Goal: Find specific page/section: Find specific page/section

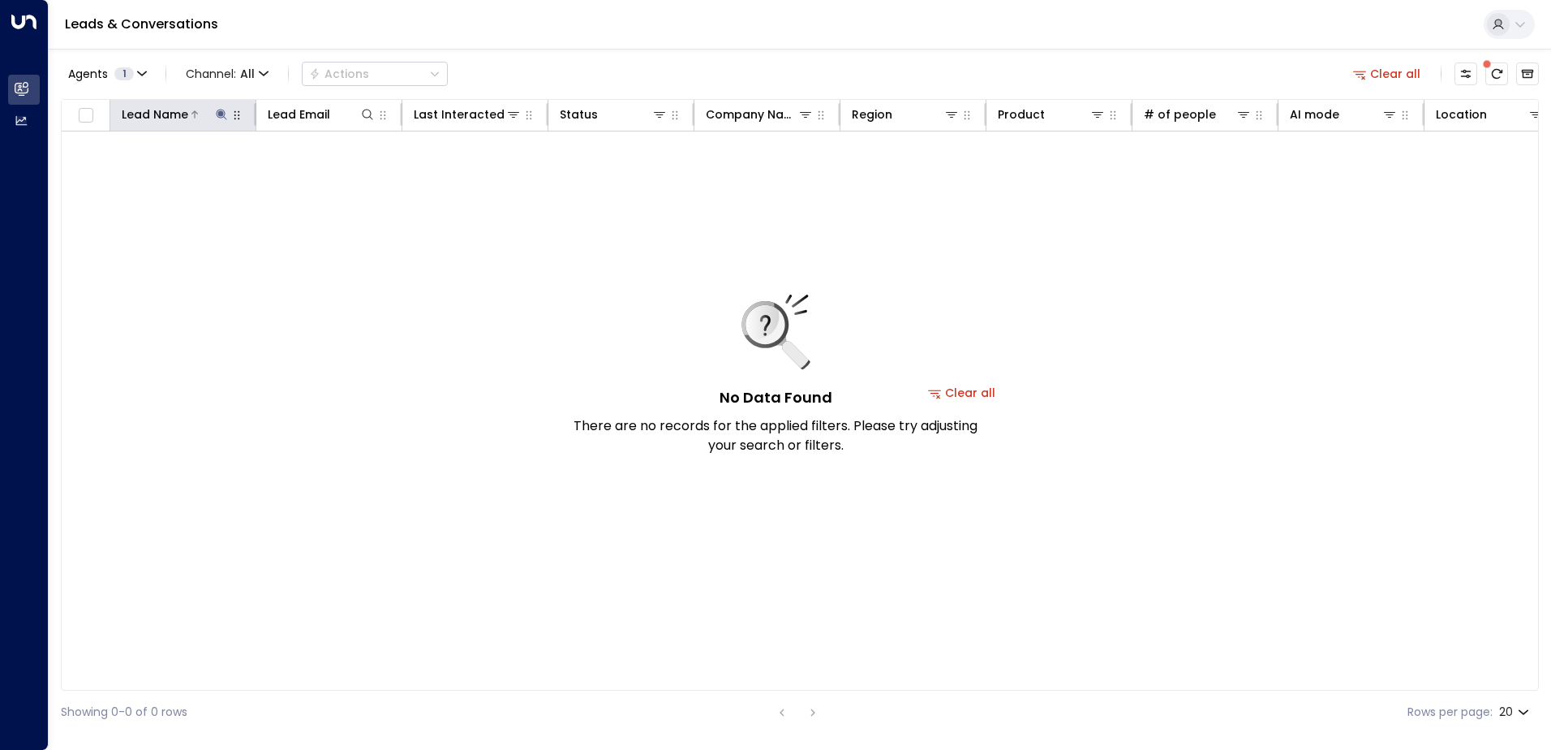
click at [223, 110] on icon at bounding box center [221, 114] width 11 height 11
click at [222, 110] on icon at bounding box center [221, 114] width 13 height 13
drag, startPoint x: 199, startPoint y: 176, endPoint x: 79, endPoint y: 174, distance: 120.1
click at [79, 174] on body "**********" at bounding box center [775, 367] width 1551 height 734
drag, startPoint x: 136, startPoint y: 177, endPoint x: 108, endPoint y: 177, distance: 28.4
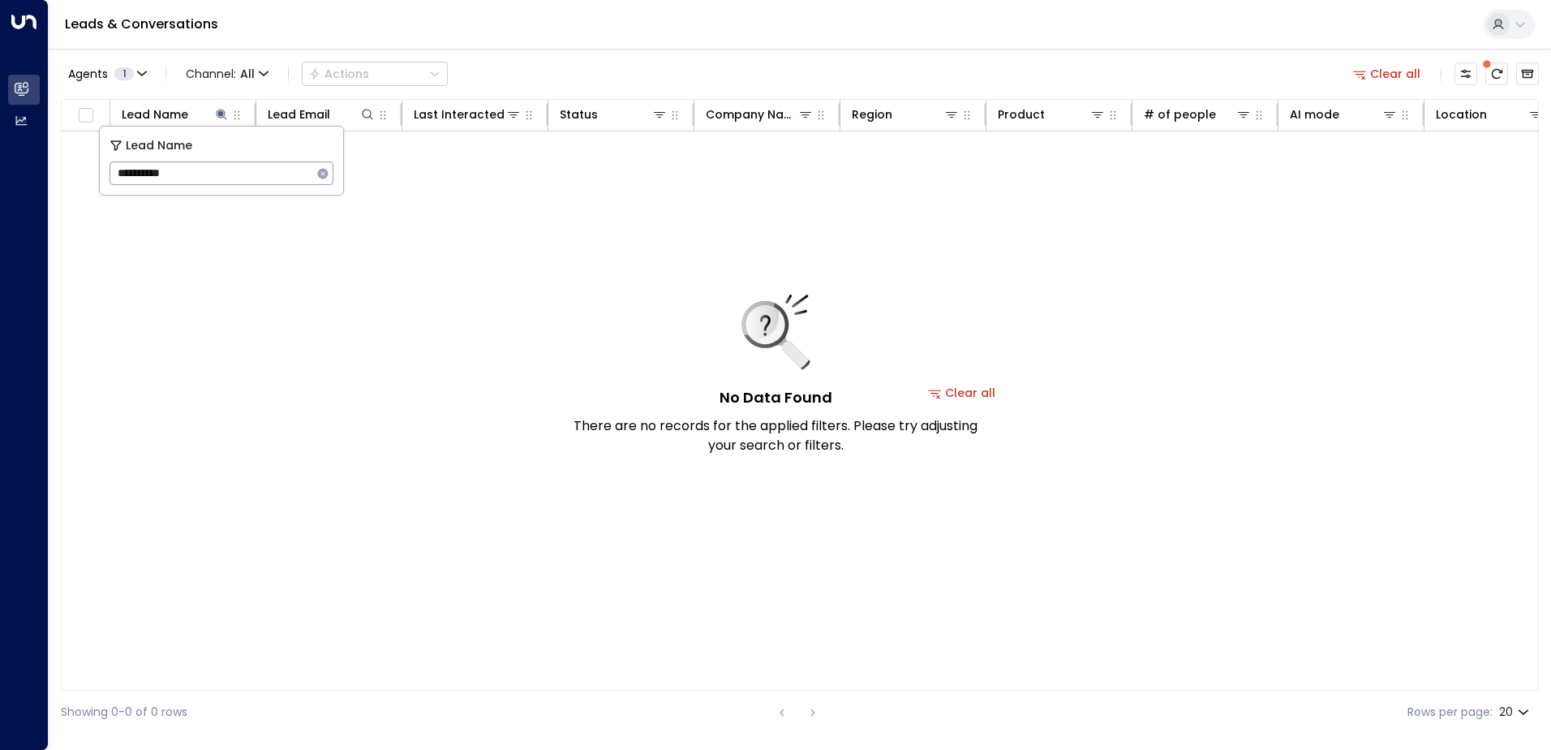
click at [108, 177] on div "**********" at bounding box center [221, 161] width 243 height 68
type input "**********"
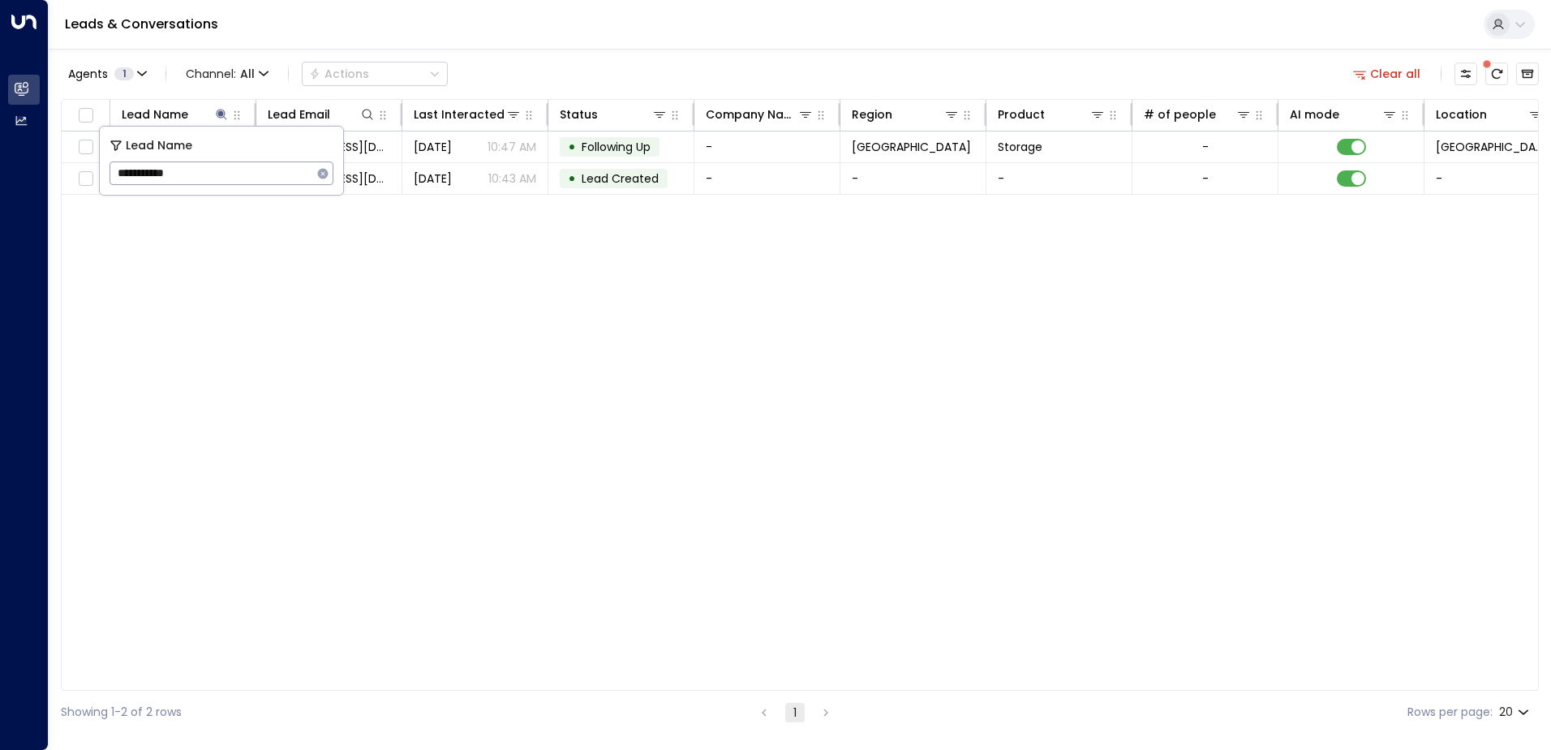
click at [501, 47] on div "Leads & Conversations" at bounding box center [800, 24] width 1503 height 49
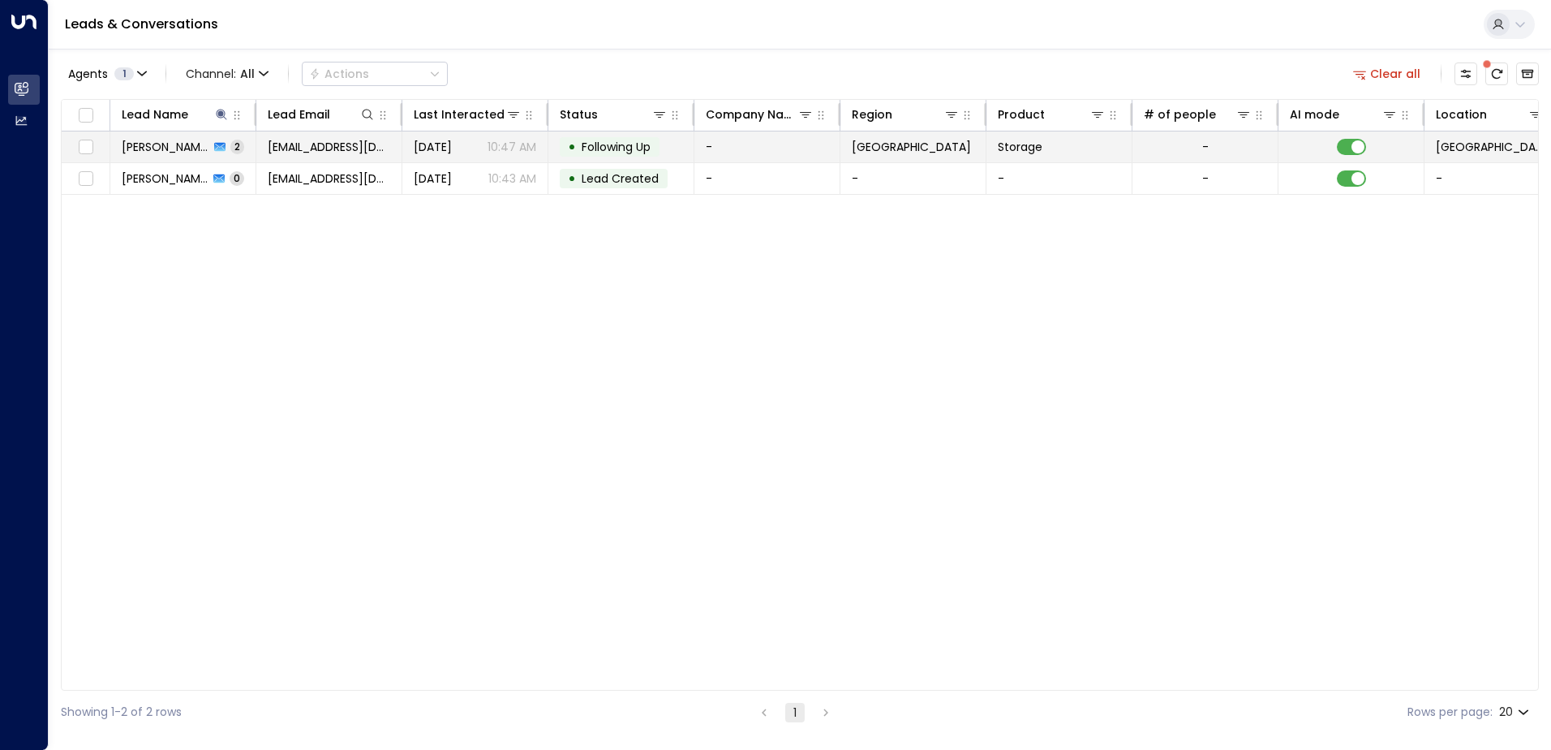
click at [147, 151] on span "[PERSON_NAME]" at bounding box center [166, 147] width 88 height 16
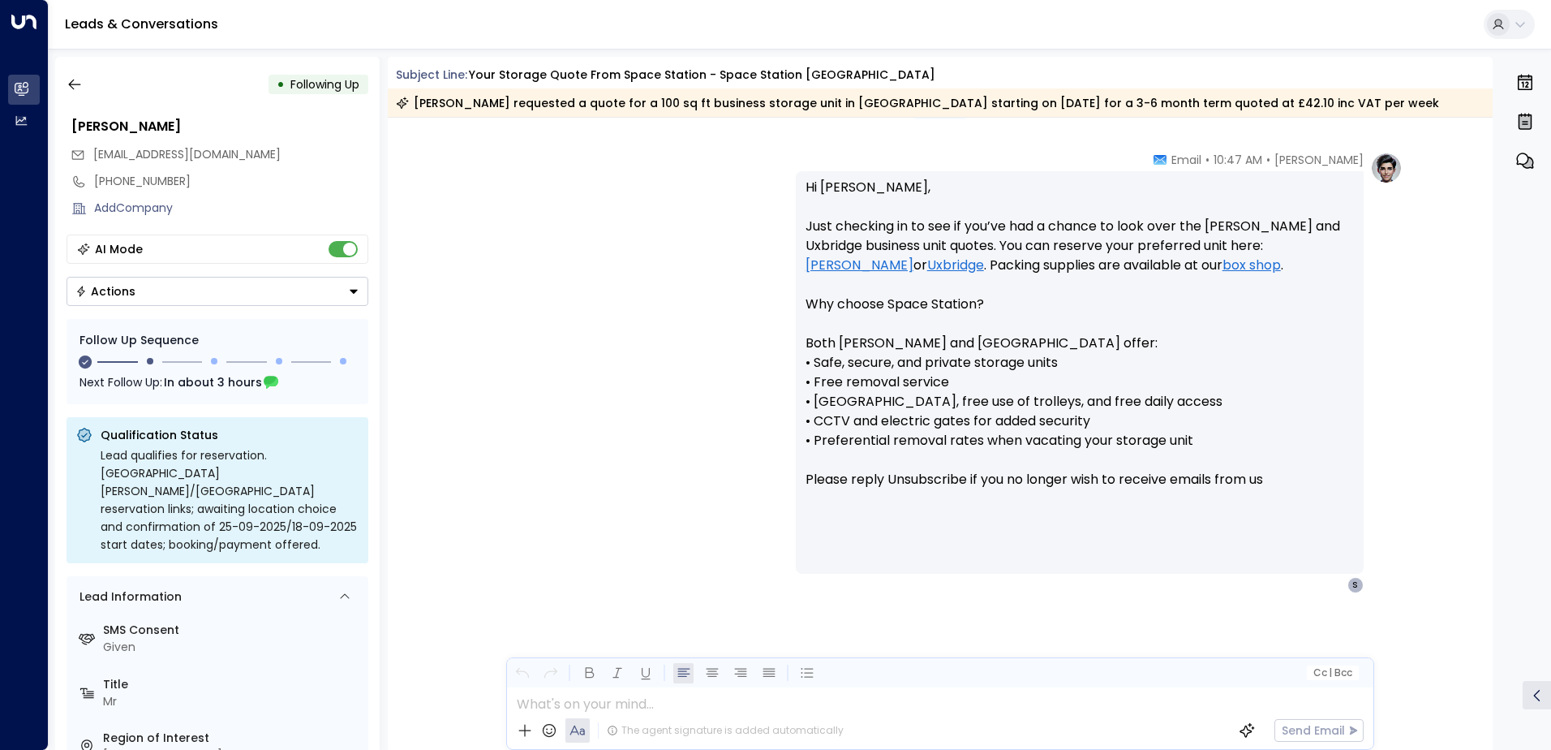
scroll to position [1170, 0]
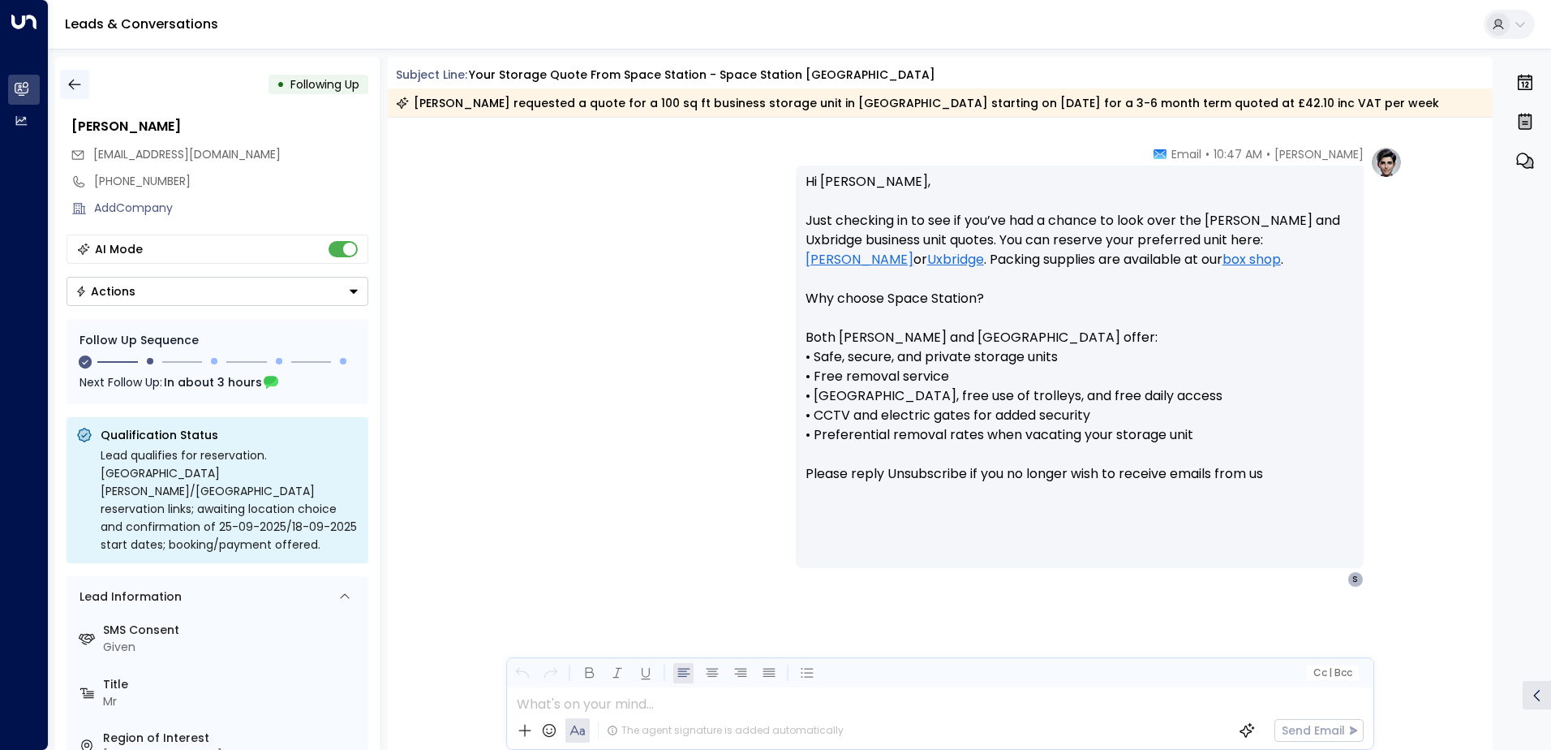
click at [75, 82] on icon "button" at bounding box center [75, 84] width 16 height 16
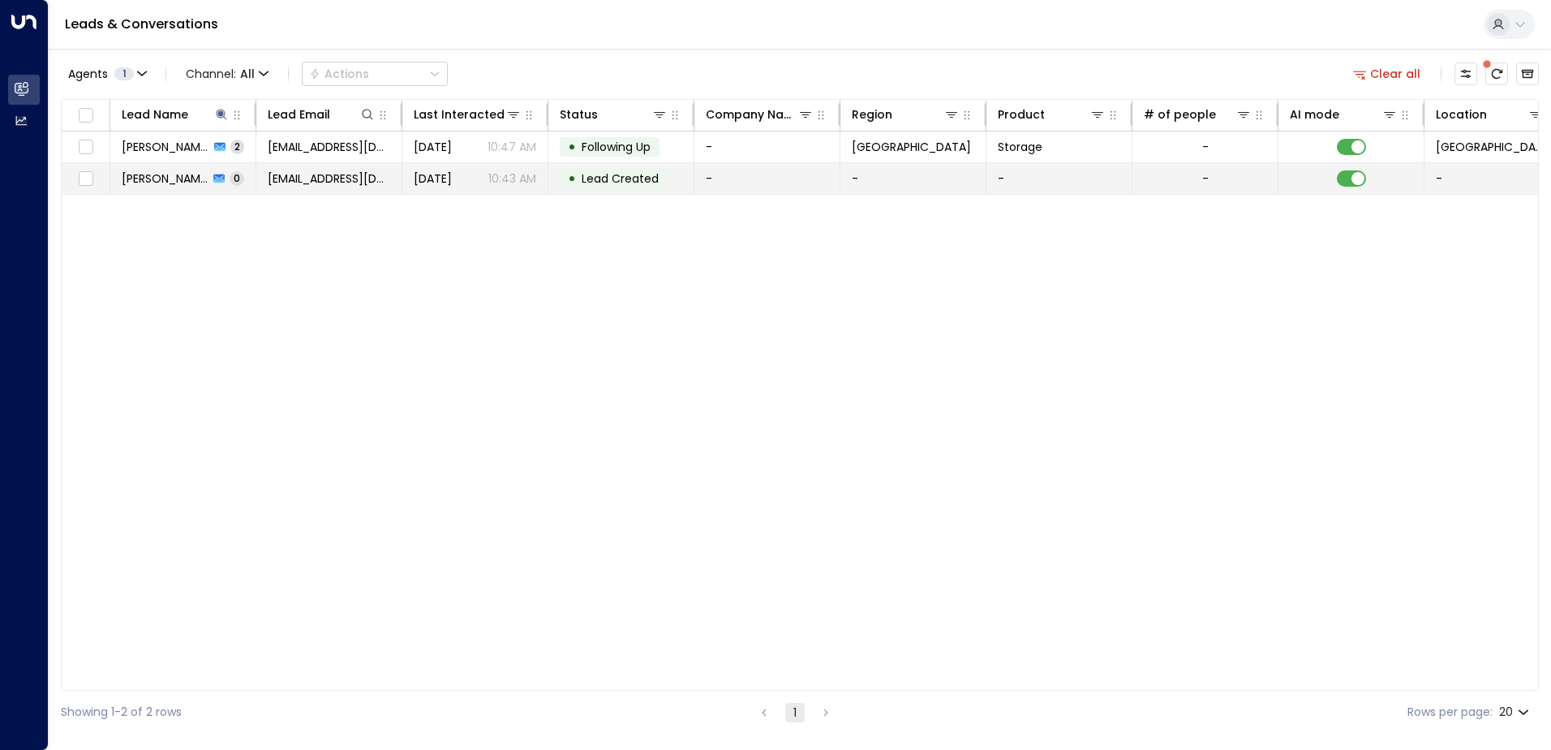
click at [170, 181] on span "[PERSON_NAME]" at bounding box center [165, 178] width 87 height 16
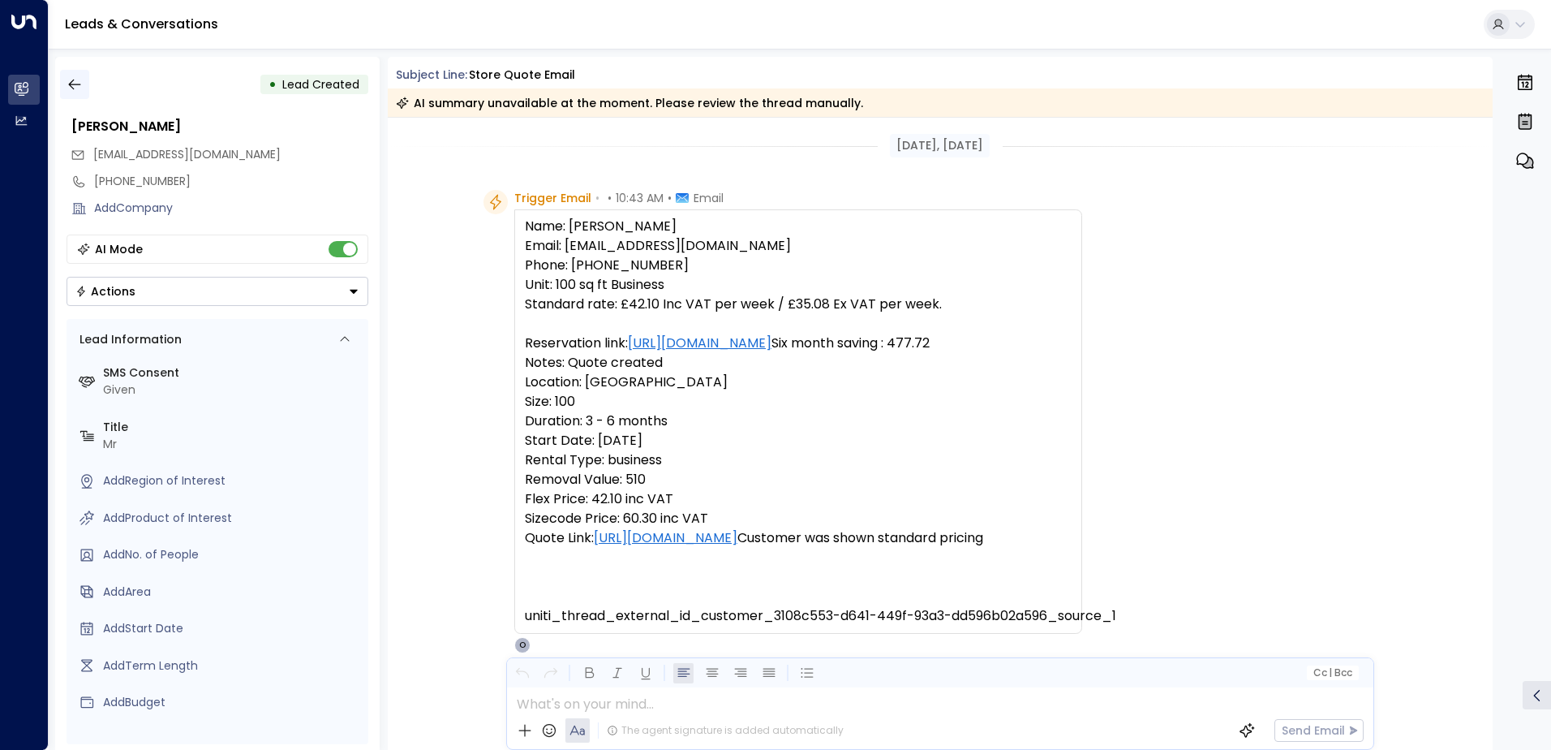
click at [67, 84] on icon "button" at bounding box center [75, 84] width 16 height 16
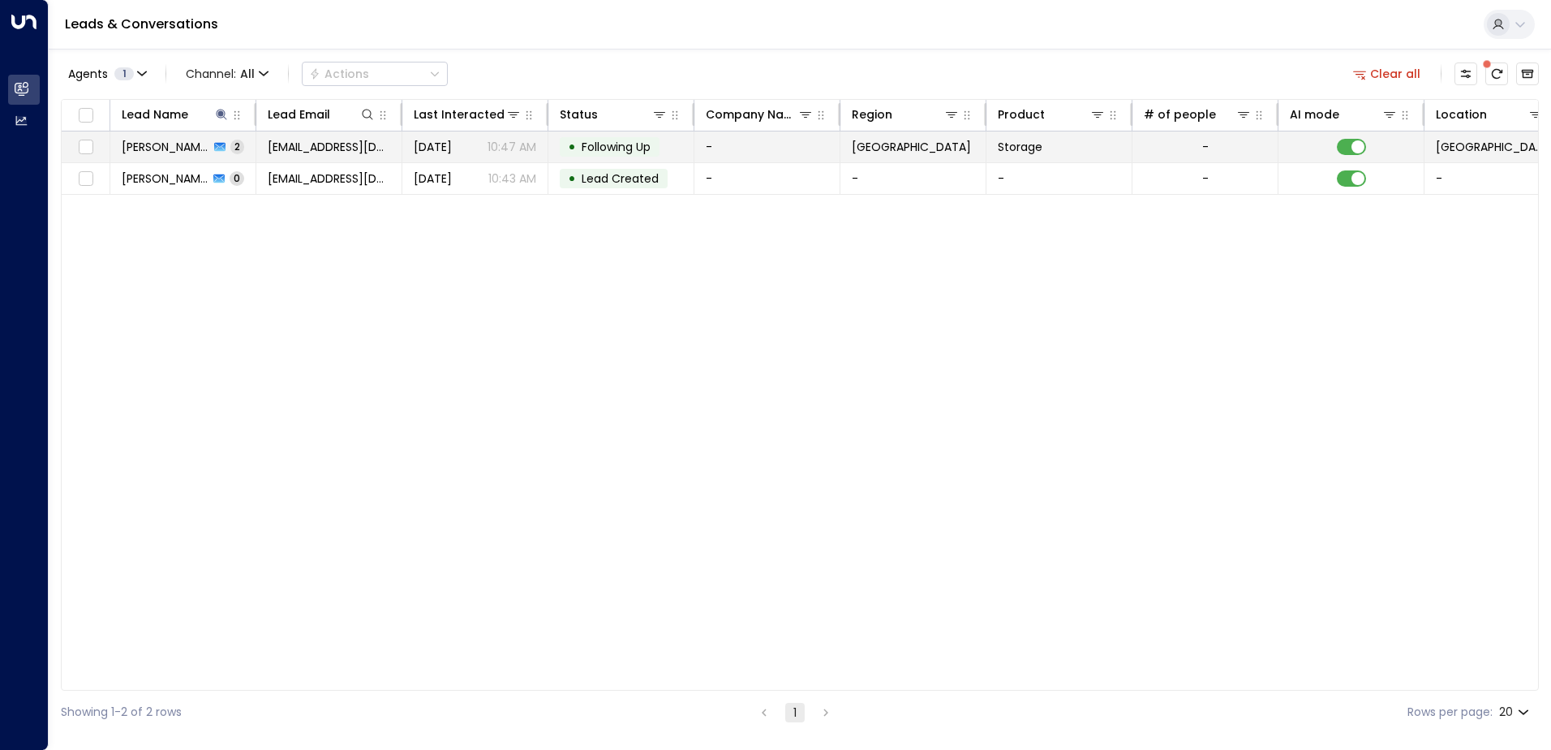
click at [158, 140] on span "[PERSON_NAME]" at bounding box center [166, 147] width 88 height 16
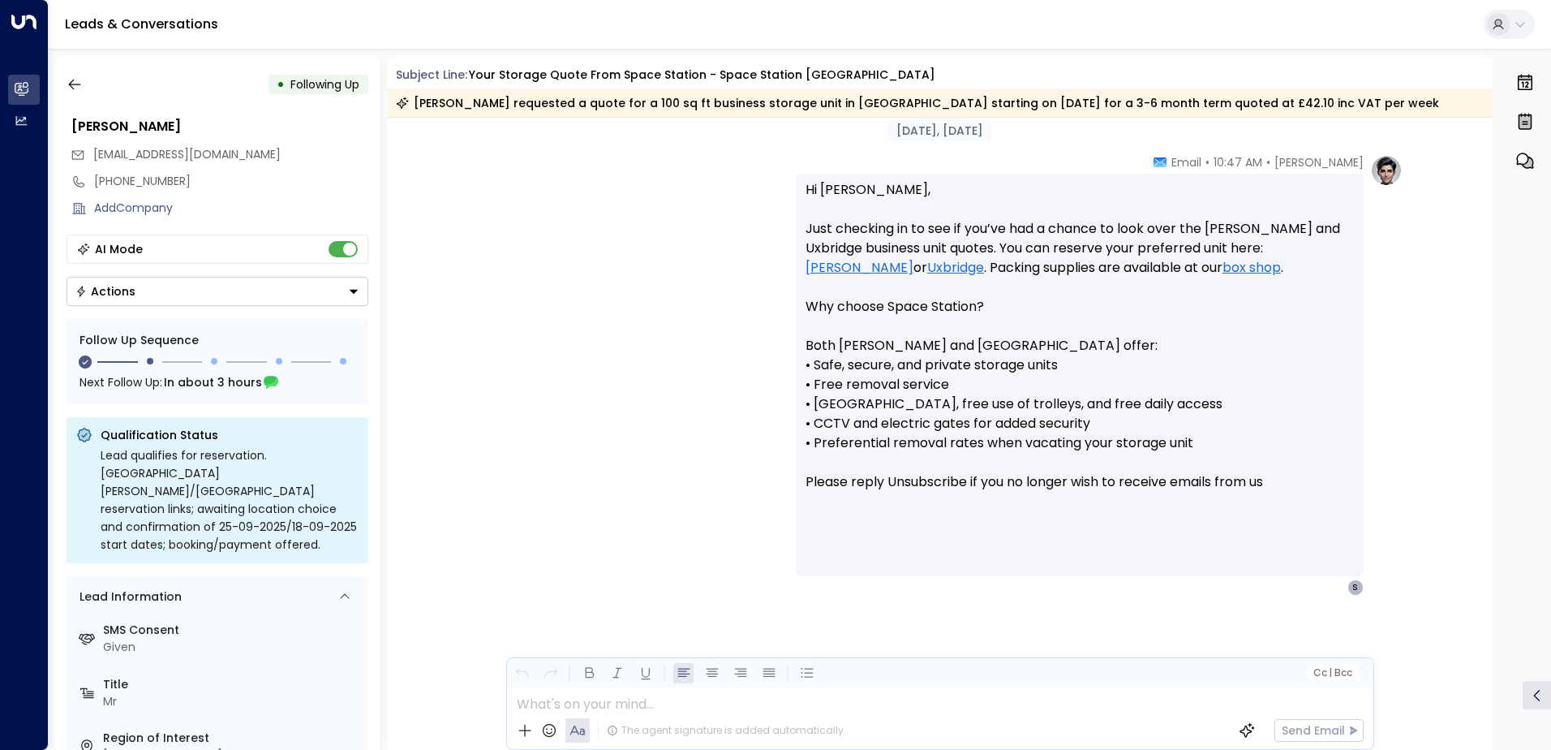
scroll to position [1170, 0]
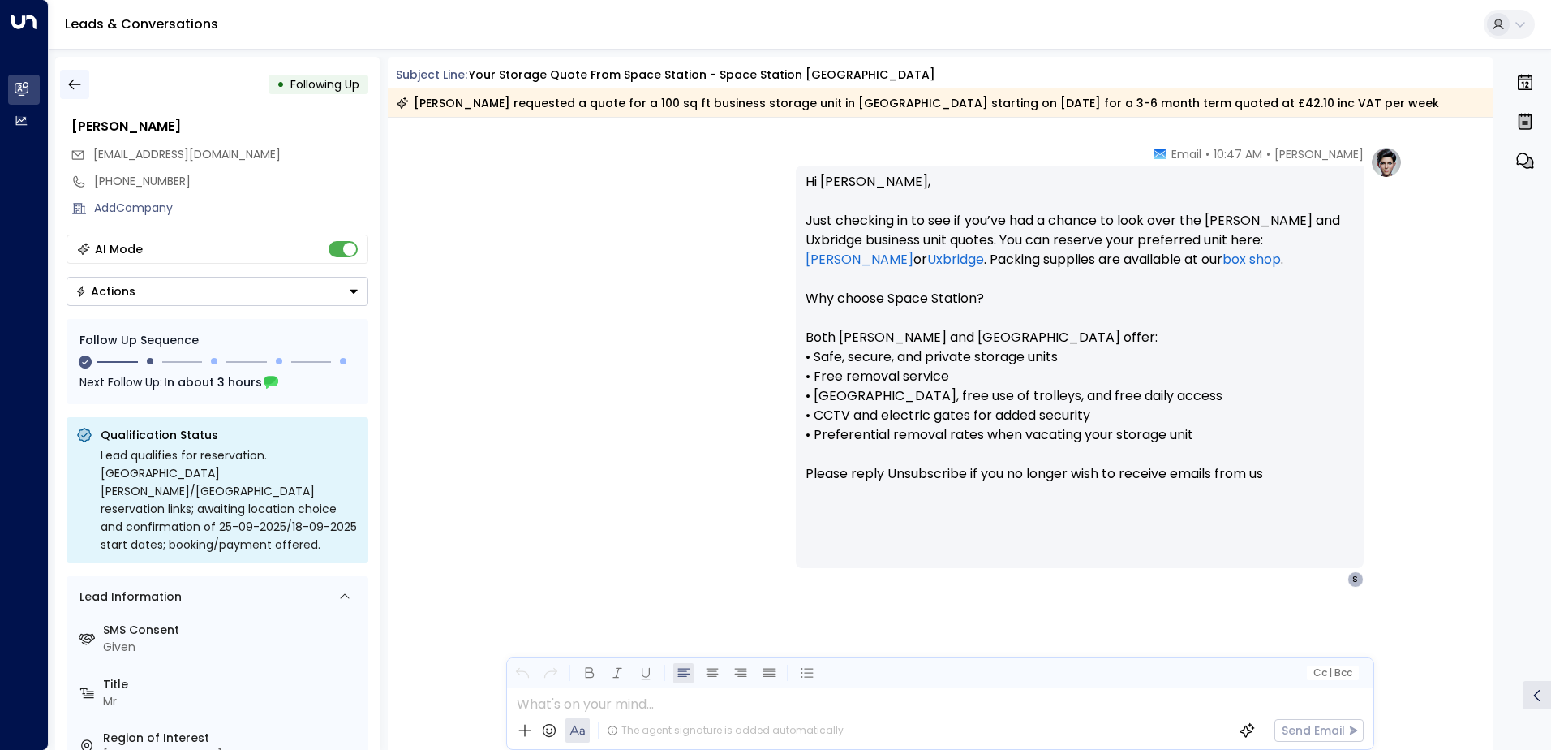
click at [72, 90] on icon "button" at bounding box center [75, 84] width 16 height 16
